Goal: Task Accomplishment & Management: Manage account settings

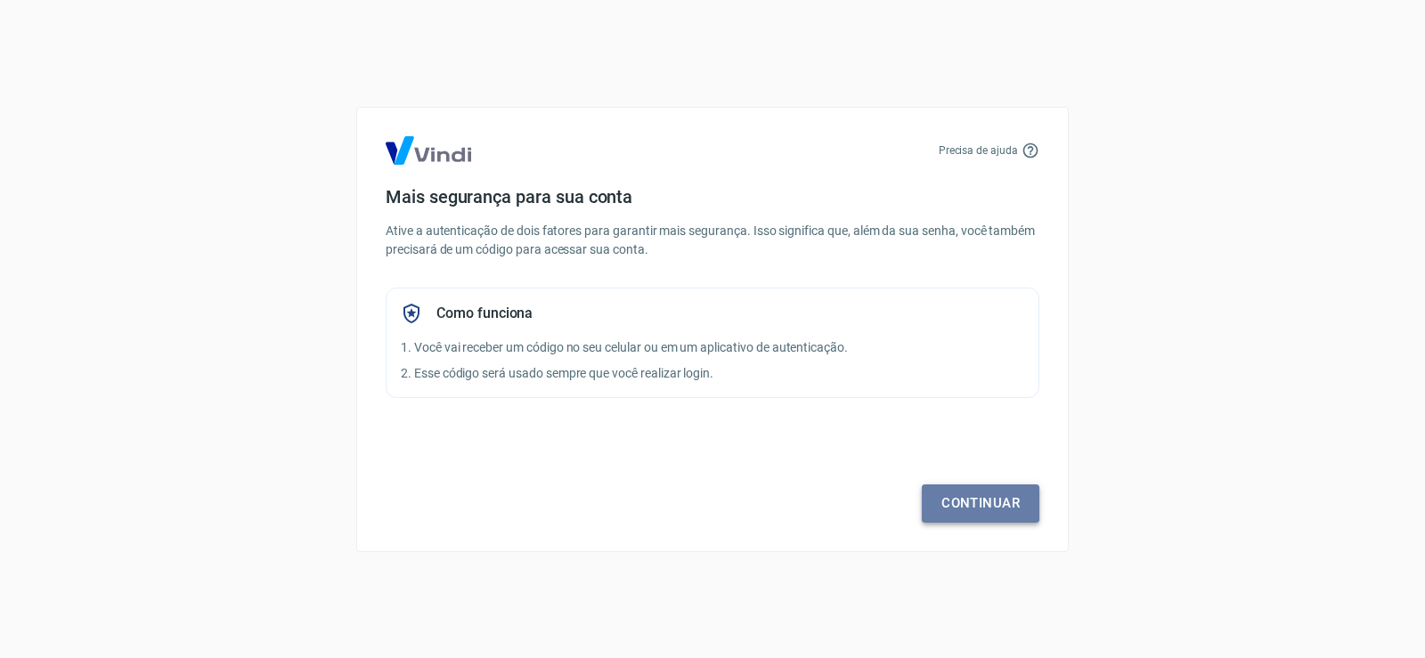
click at [969, 505] on link "Continuar" at bounding box center [981, 503] width 118 height 37
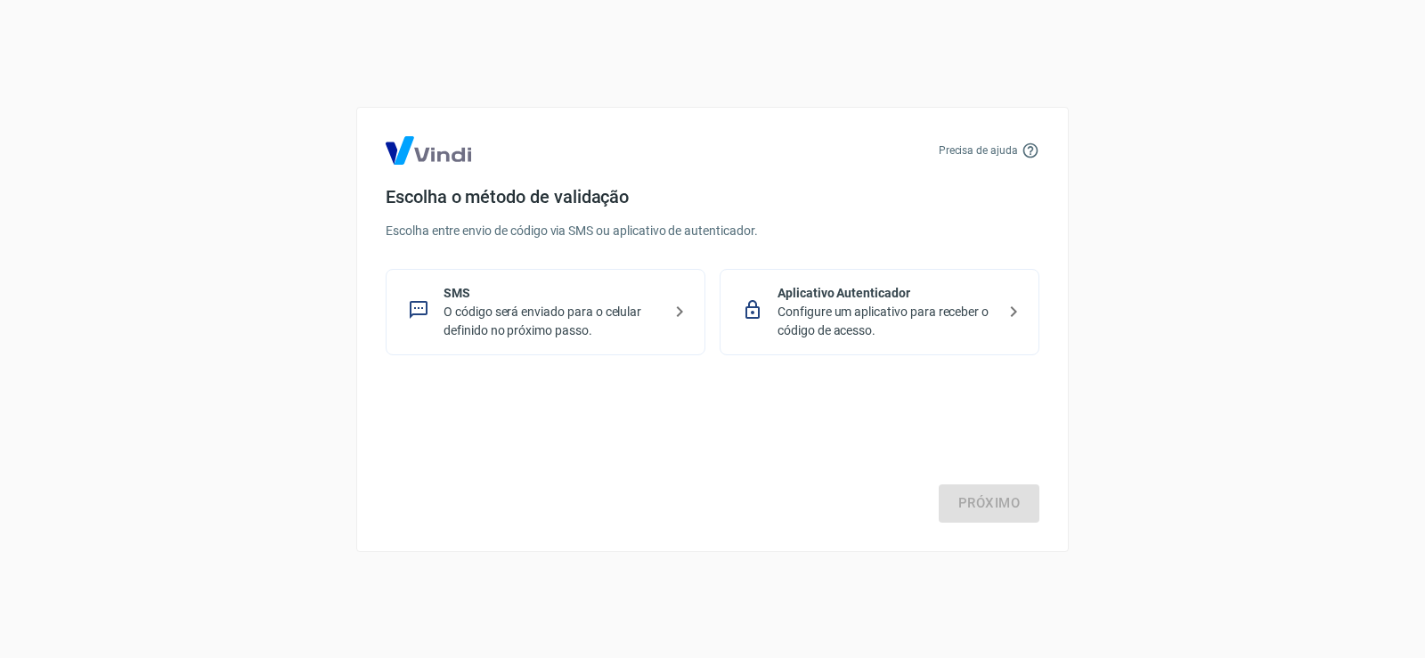
click at [601, 312] on p "O código será enviado para o celular definido no próximo passo." at bounding box center [553, 321] width 218 height 37
click at [998, 513] on link "Próximo" at bounding box center [989, 503] width 101 height 37
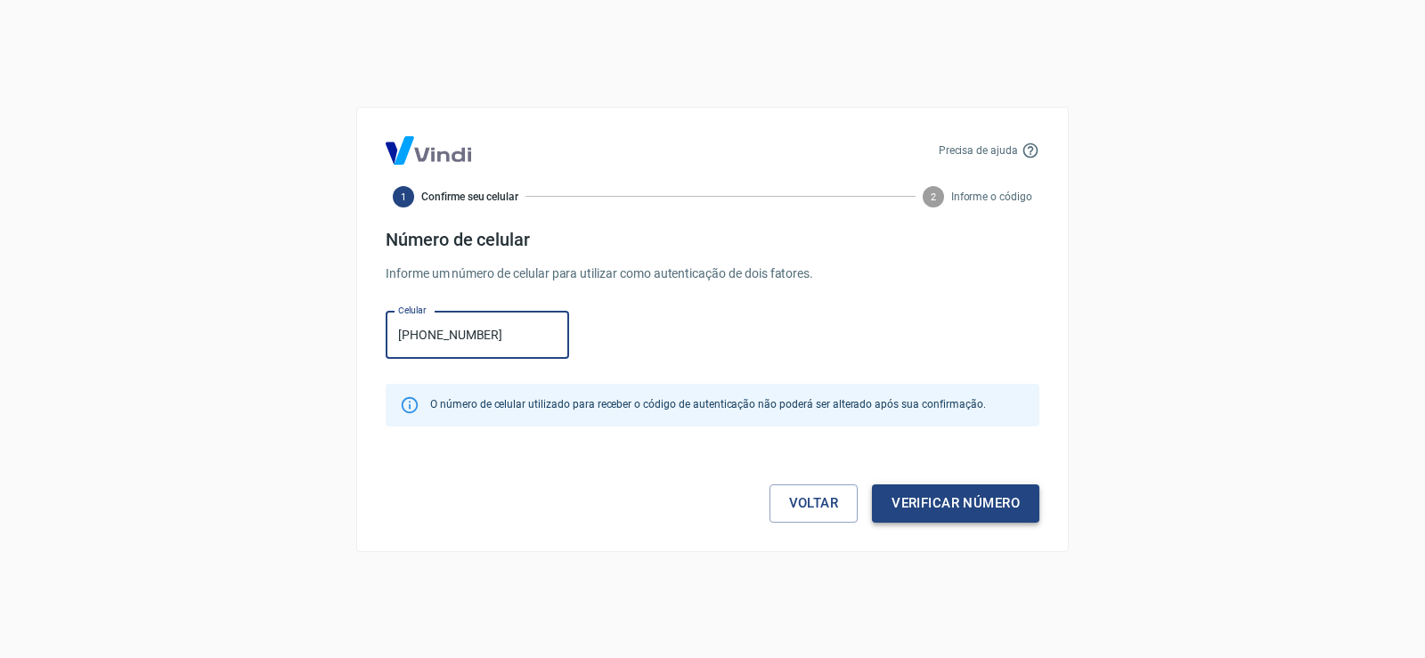
type input "[PHONE_NUMBER]"
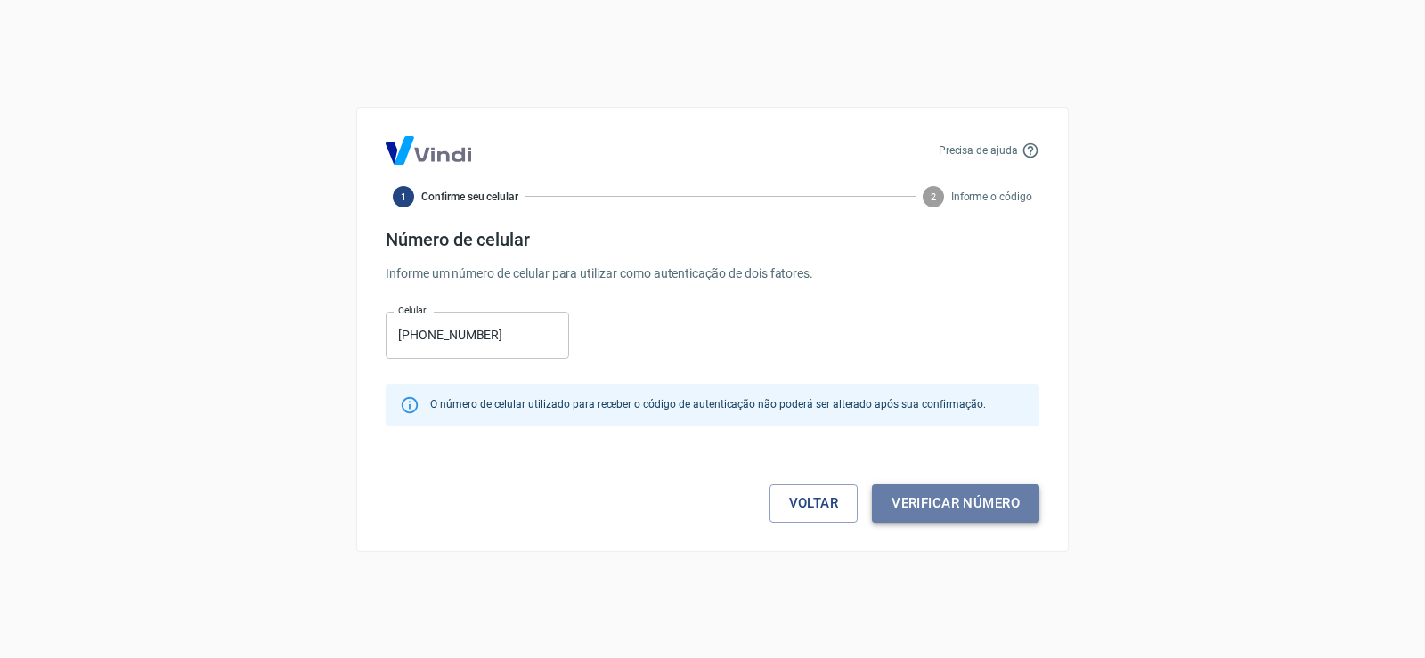
click at [937, 505] on button "Verificar número" at bounding box center [955, 503] width 167 height 37
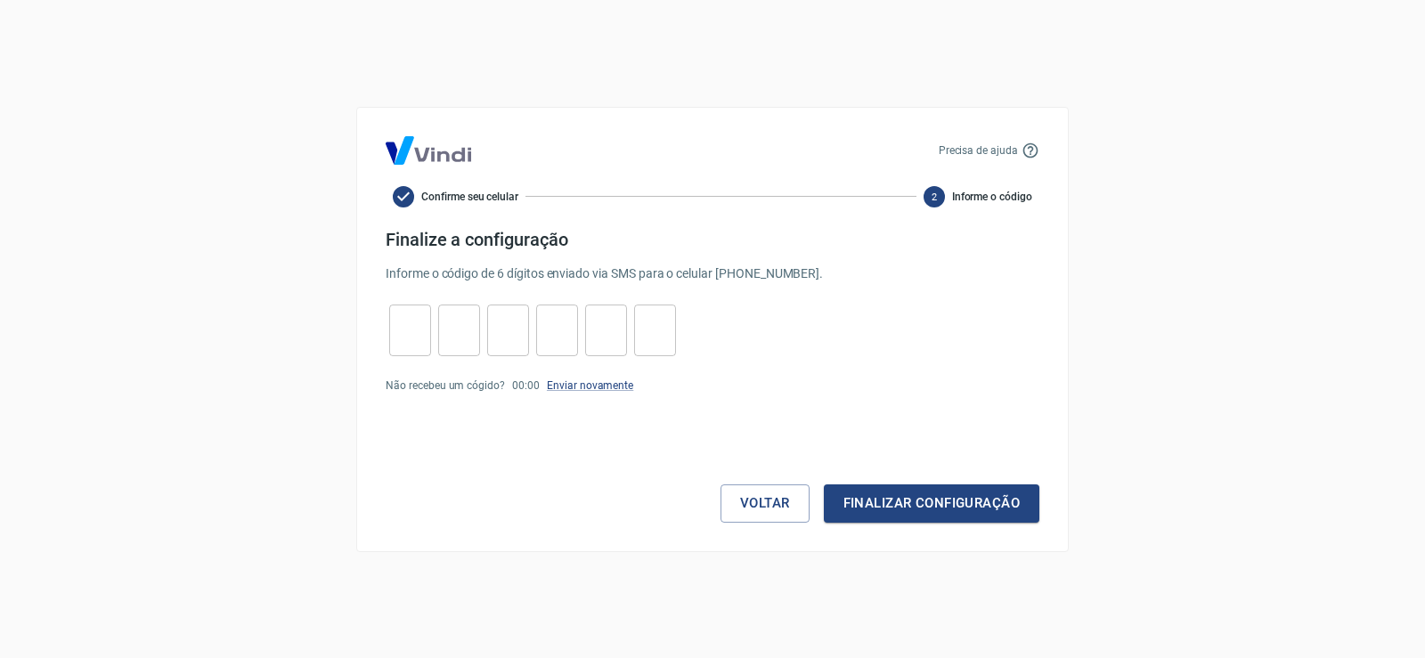
drag, startPoint x: 420, startPoint y: 329, endPoint x: 371, endPoint y: 344, distance: 51.3
click at [415, 330] on input "tel" at bounding box center [410, 330] width 42 height 38
type input "3"
type input "7"
type input "6"
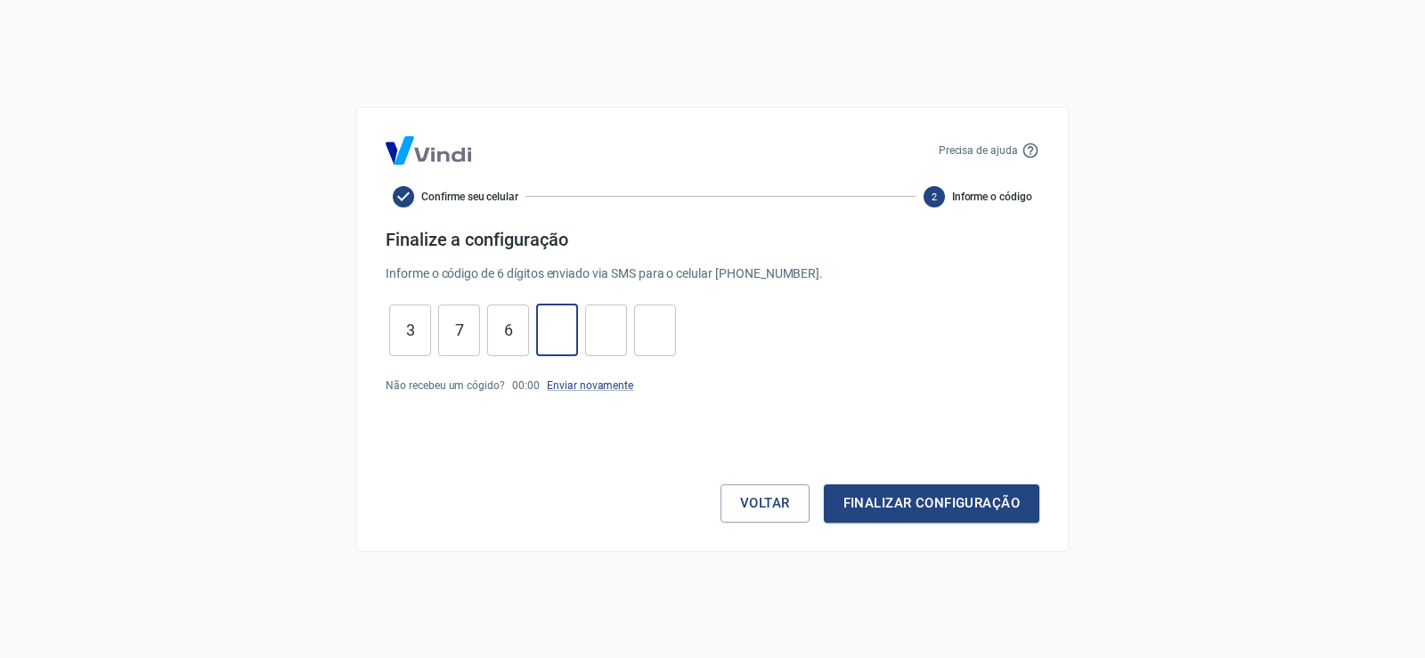
type input "4"
type input "8"
click at [950, 506] on button "Finalizar configuração" at bounding box center [932, 503] width 216 height 37
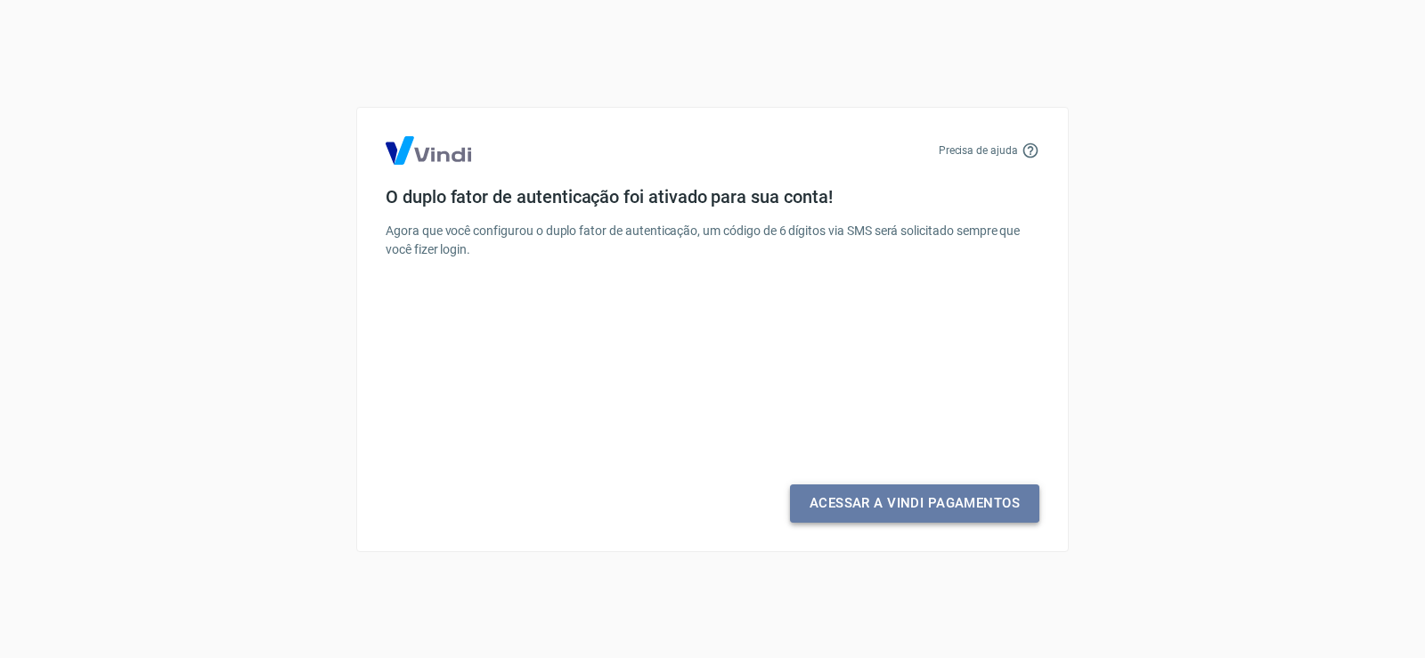
click at [895, 502] on link "Acessar a Vindi Pagamentos" at bounding box center [914, 503] width 249 height 37
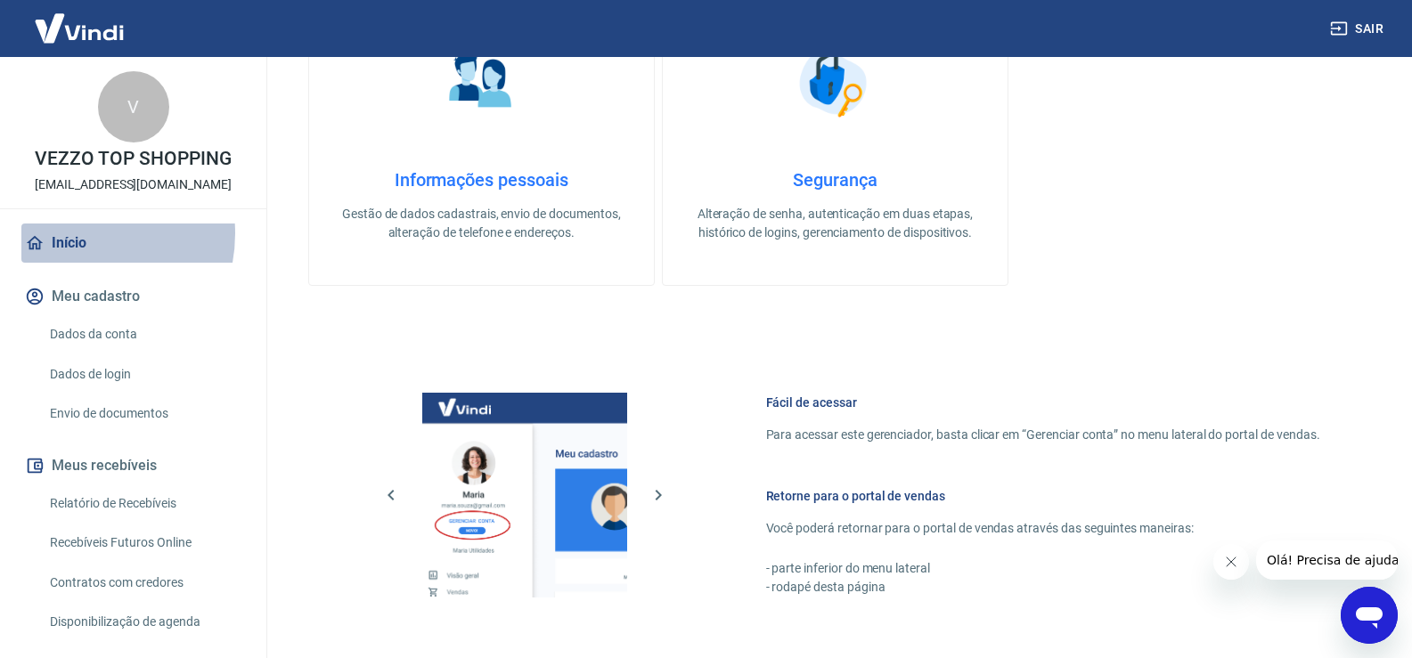
click at [71, 233] on link "Início" at bounding box center [133, 243] width 224 height 39
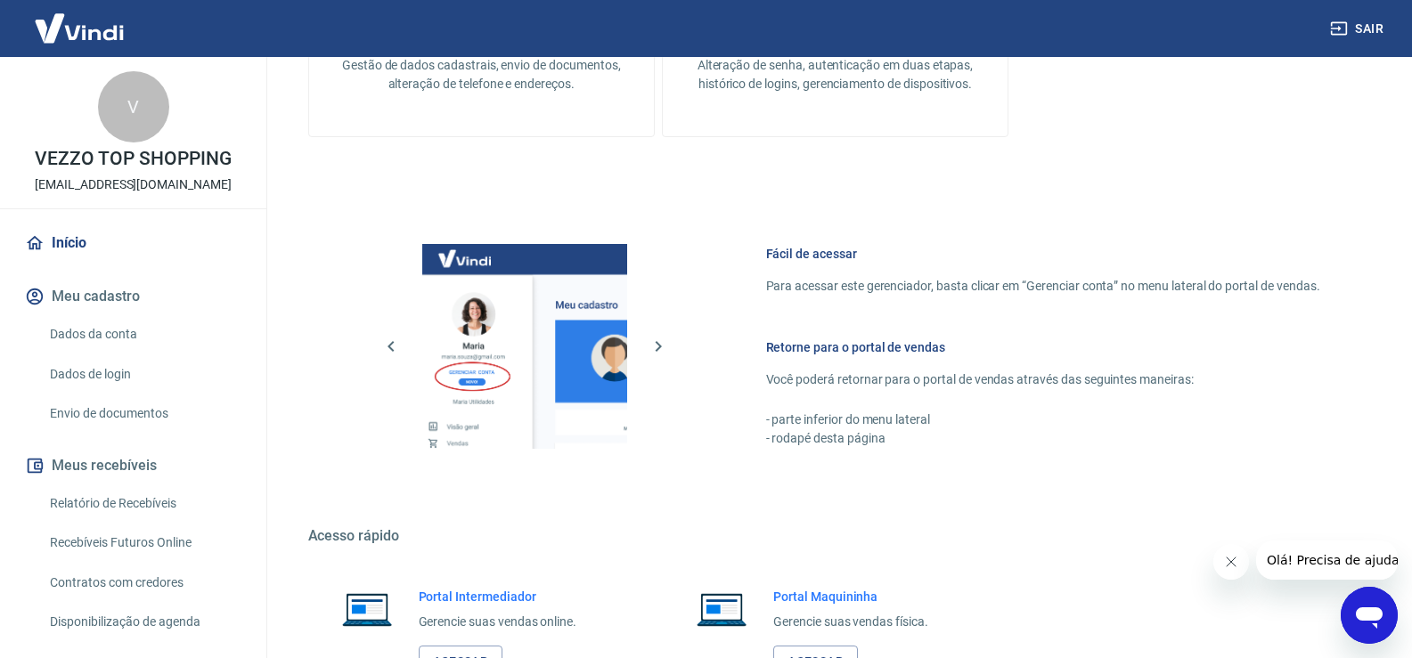
scroll to position [950, 0]
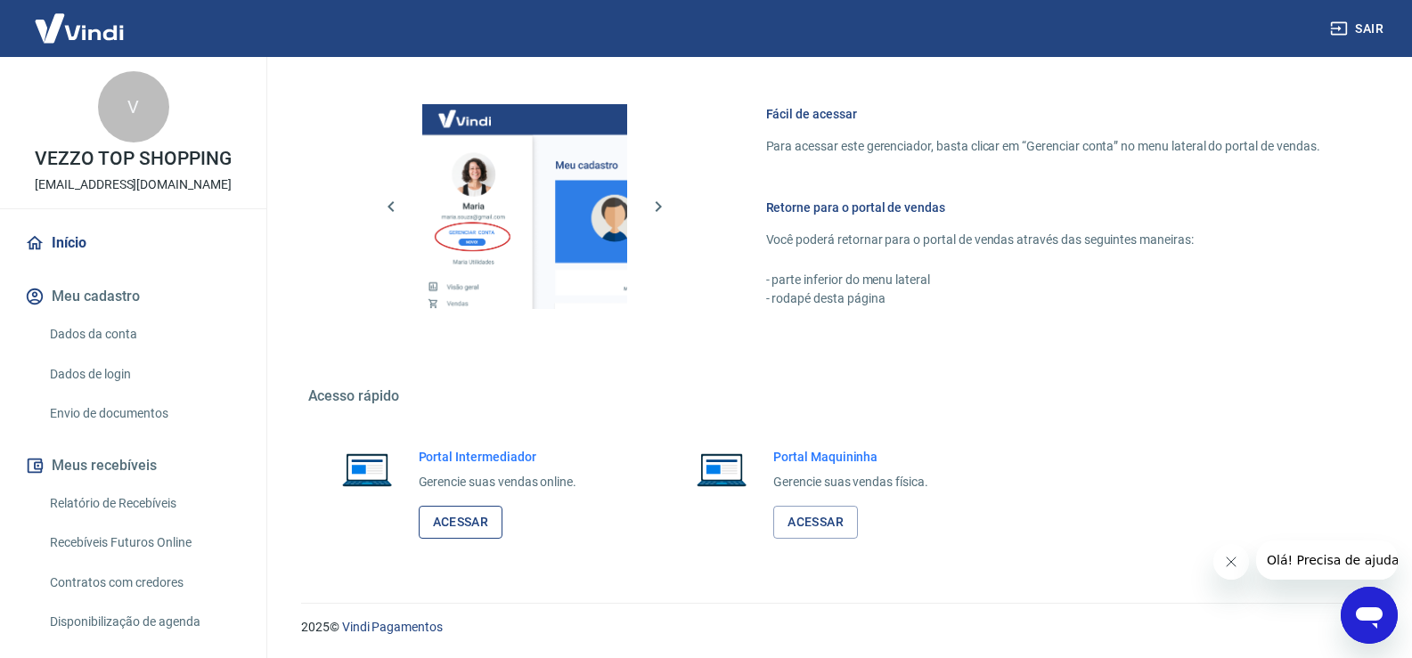
click at [476, 515] on link "Acessar" at bounding box center [461, 522] width 85 height 33
click at [1377, 19] on button "Sair" at bounding box center [1359, 28] width 64 height 33
